Goal: Task Accomplishment & Management: Complete application form

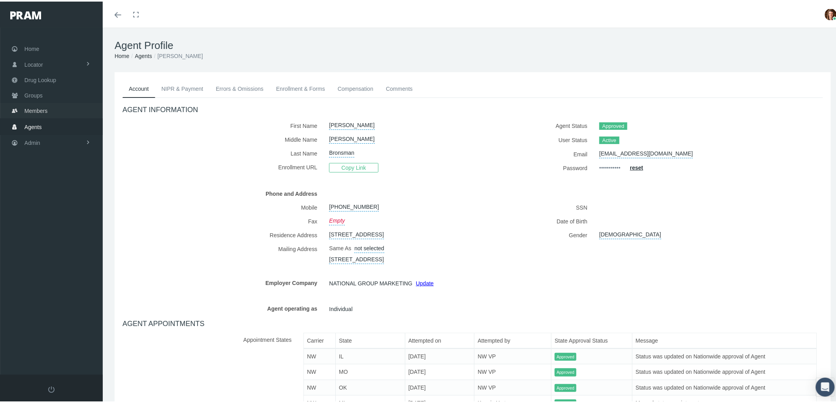
click at [42, 95] on span "Groups" at bounding box center [33, 93] width 18 height 15
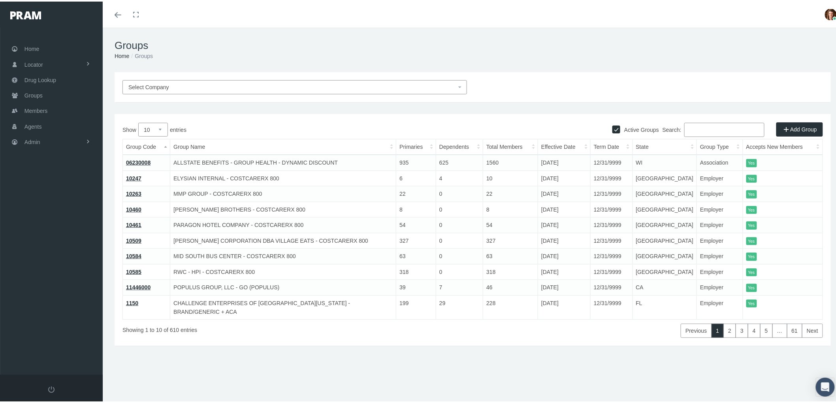
click at [701, 131] on input "Search:" at bounding box center [724, 128] width 80 height 14
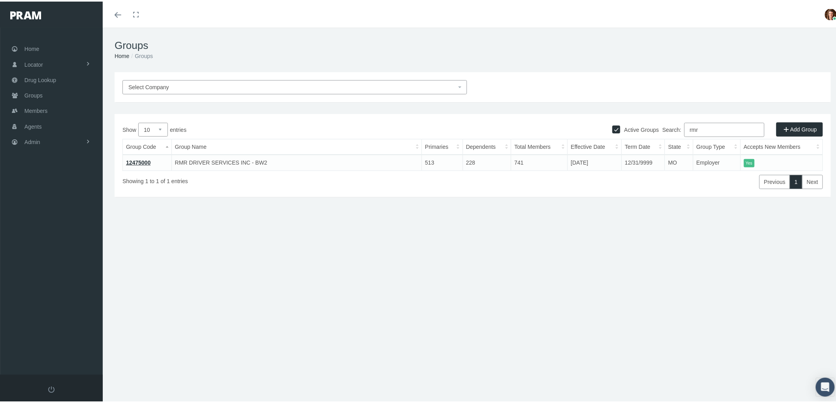
type input "rmr"
click at [60, 139] on link "Admin" at bounding box center [51, 140] width 103 height 15
click at [60, 185] on link "Claims" at bounding box center [51, 187] width 103 height 14
click at [62, 196] on span "PBM Invoices" at bounding box center [48, 202] width 34 height 13
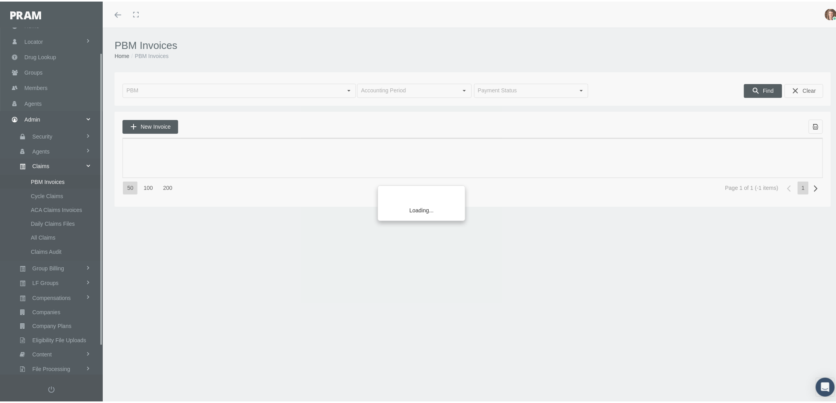
scroll to position [63, 0]
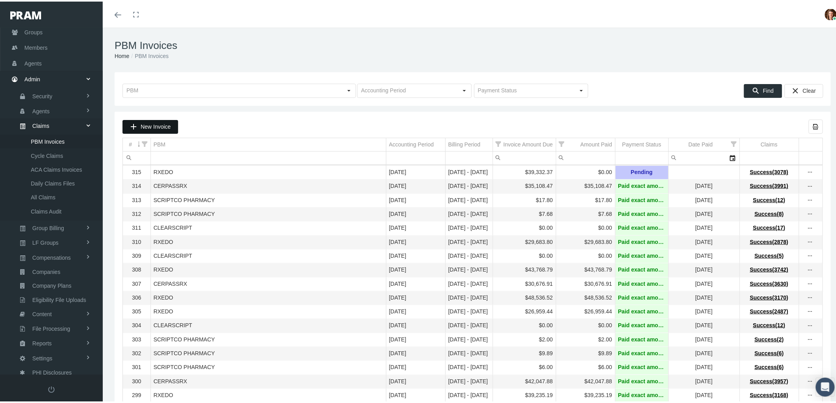
click at [155, 127] on span "New Invoice" at bounding box center [156, 125] width 30 height 6
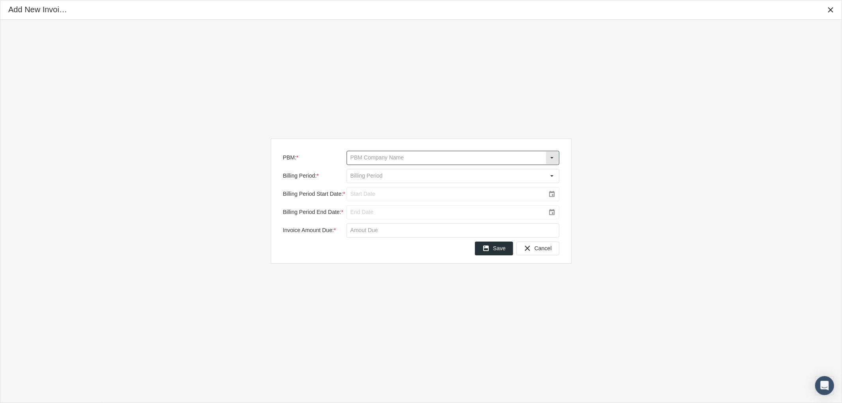
click at [358, 157] on input "PBM: *" at bounding box center [446, 157] width 199 height 13
click at [365, 220] on div "RXEDO" at bounding box center [452, 223] width 211 height 13
type input "RXEDO"
click at [370, 174] on input "Billing Period: *" at bounding box center [446, 175] width 199 height 13
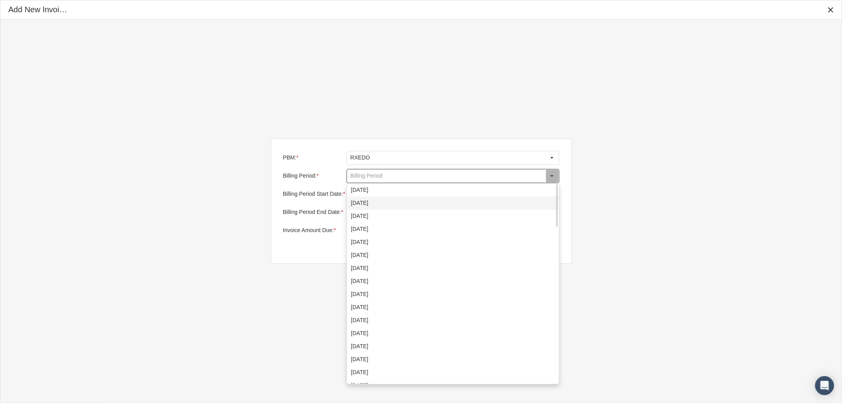
click at [381, 199] on div "September 2025" at bounding box center [452, 203] width 211 height 13
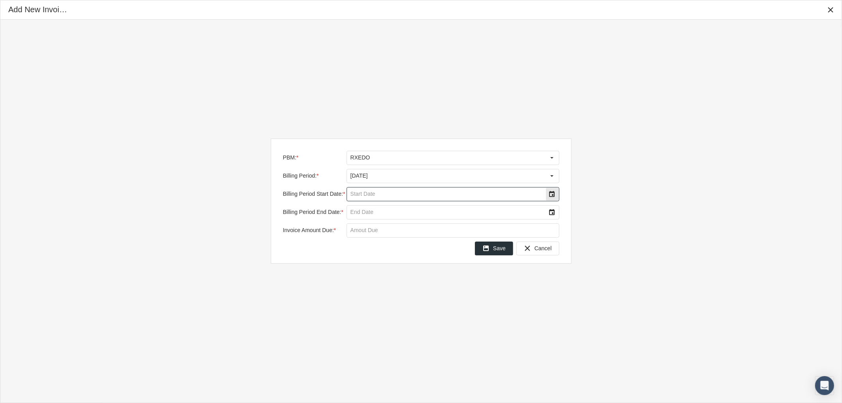
click at [549, 196] on div "Select" at bounding box center [552, 194] width 13 height 13
click at [381, 249] on td "1" at bounding box center [379, 246] width 16 height 13
click at [548, 212] on div "Select" at bounding box center [552, 212] width 13 height 13
click at [377, 278] on span "8" at bounding box center [378, 276] width 3 height 7
click at [370, 232] on input "Invoice Amount Due: *" at bounding box center [453, 230] width 212 height 13
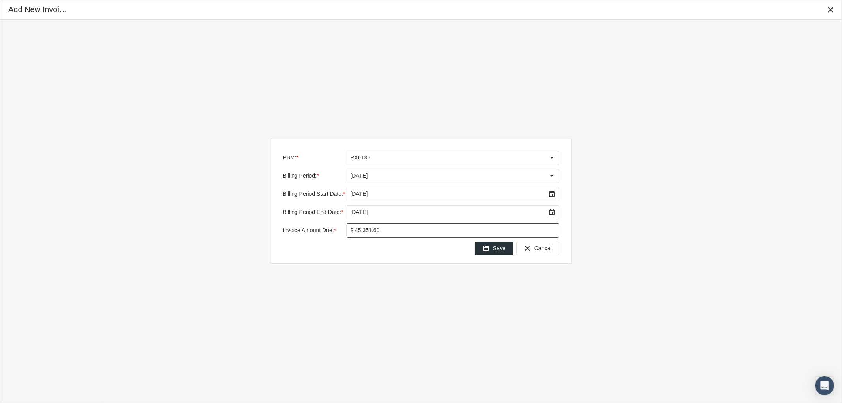
type input "$ 45,351.62"
click at [496, 249] on span "Save" at bounding box center [499, 248] width 13 height 6
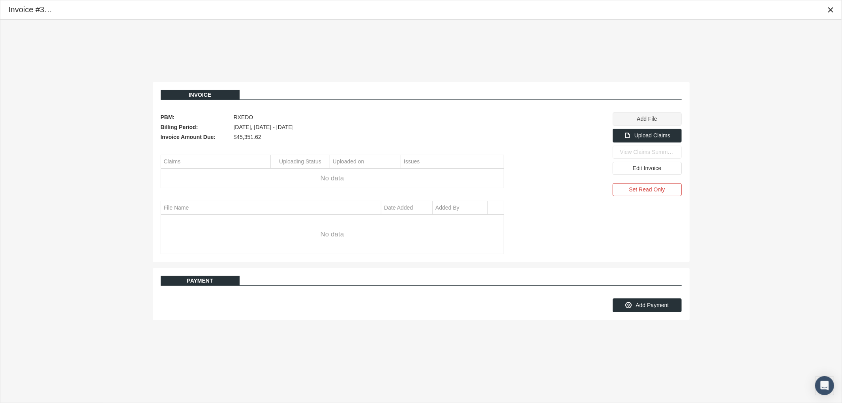
click at [644, 122] on span "Add File" at bounding box center [647, 119] width 20 height 6
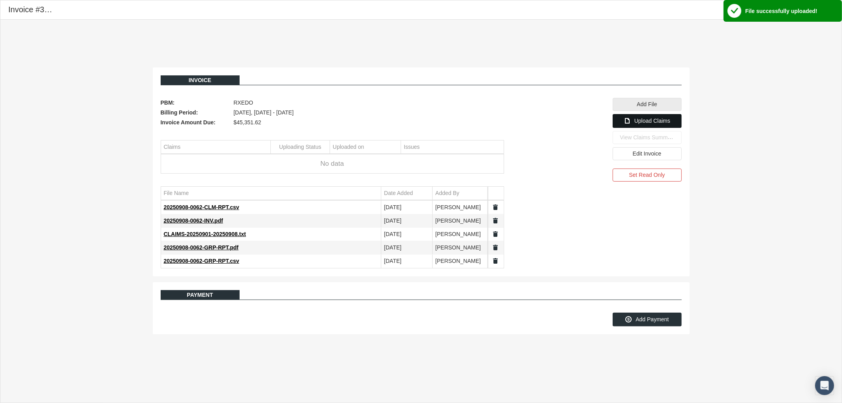
click at [641, 120] on span "Upload Claims" at bounding box center [653, 121] width 36 height 6
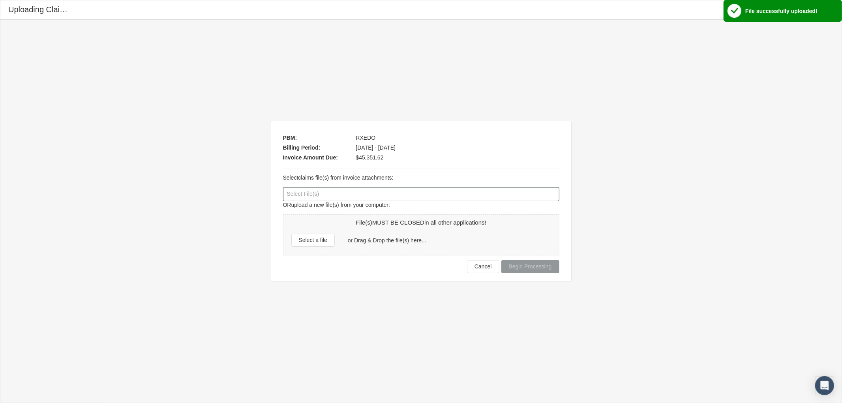
click at [289, 196] on div at bounding box center [422, 194] width 276 height 13
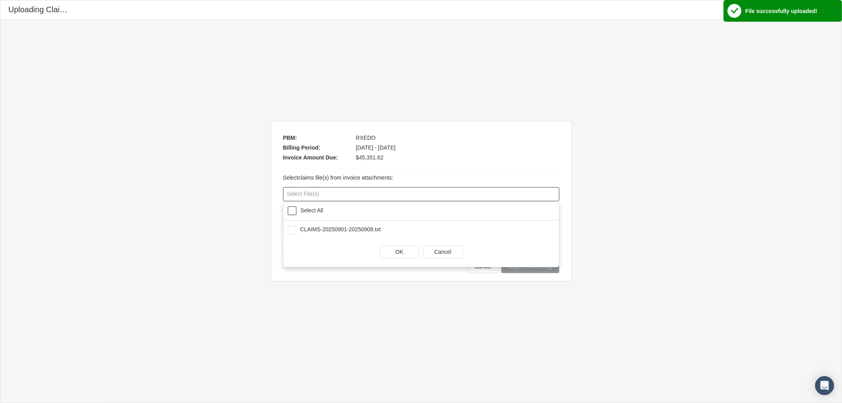
click at [293, 210] on span at bounding box center [292, 211] width 9 height 9
click at [407, 250] on div "OK" at bounding box center [399, 252] width 39 height 12
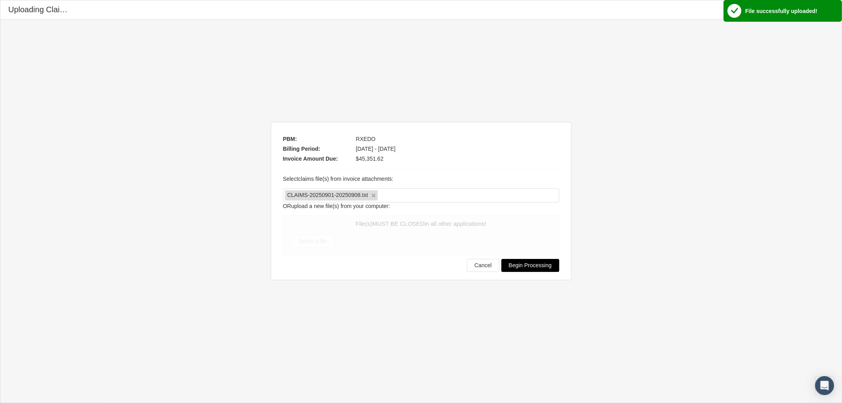
click at [536, 267] on span "Begin Processing" at bounding box center [530, 265] width 43 height 6
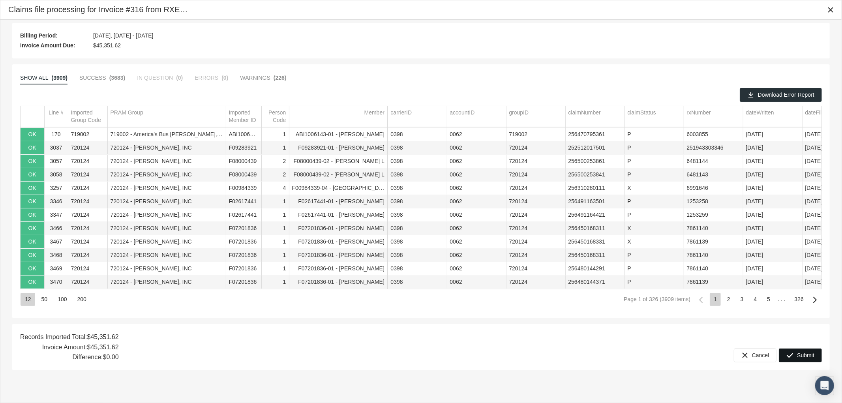
click at [796, 357] on div "Submit" at bounding box center [800, 355] width 42 height 13
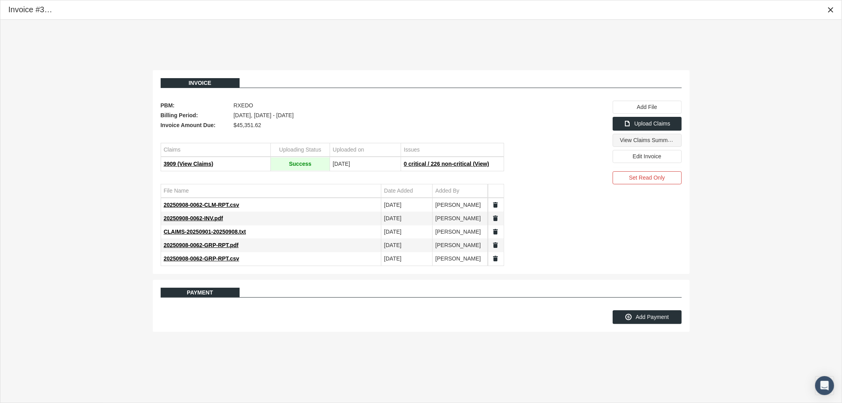
click at [646, 145] on div "View Claims Summary" at bounding box center [647, 140] width 68 height 12
drag, startPoint x: 830, startPoint y: 14, endPoint x: 798, endPoint y: 20, distance: 32.6
click at [830, 13] on div "Close" at bounding box center [830, 9] width 13 height 13
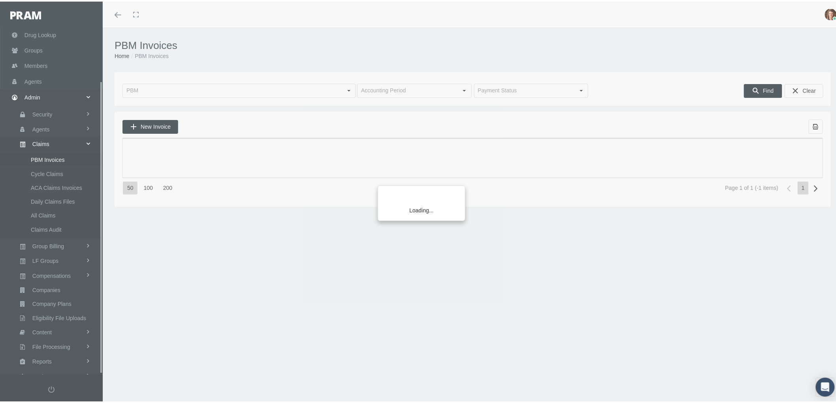
scroll to position [63, 0]
